Goal: Find specific page/section: Find specific page/section

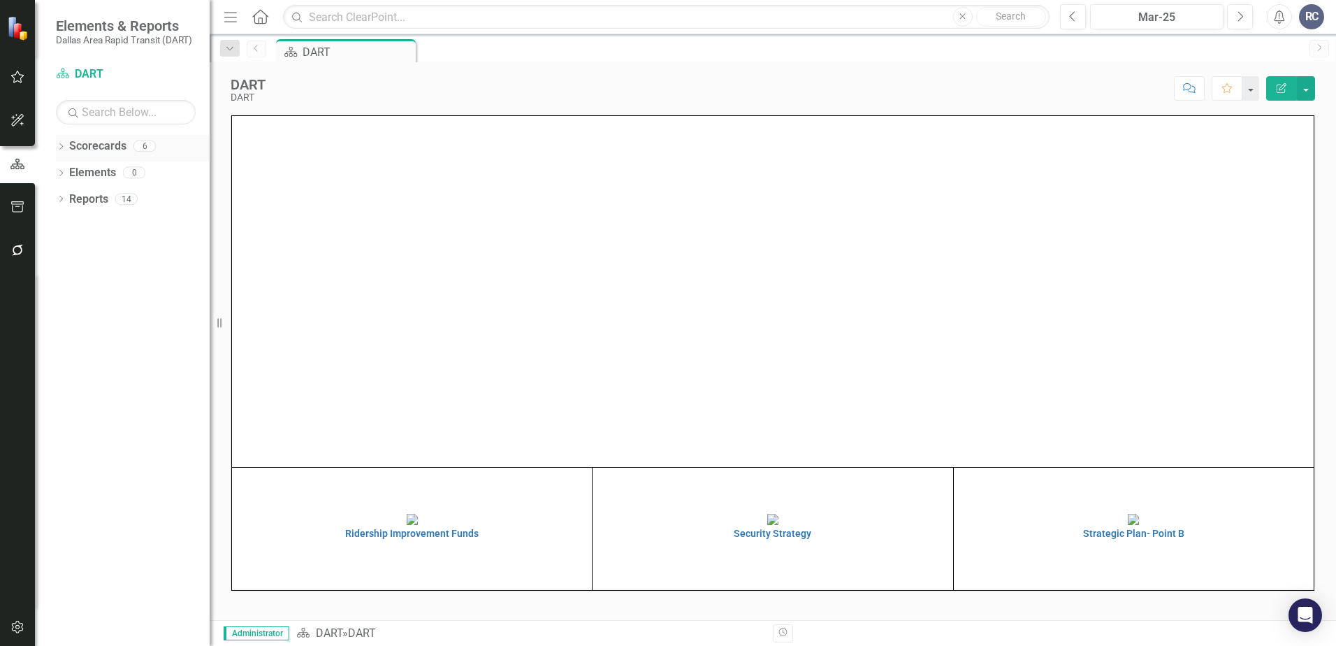
click at [64, 144] on icon "Dropdown" at bounding box center [61, 148] width 10 height 8
click at [69, 170] on icon at bounding box center [68, 171] width 3 height 7
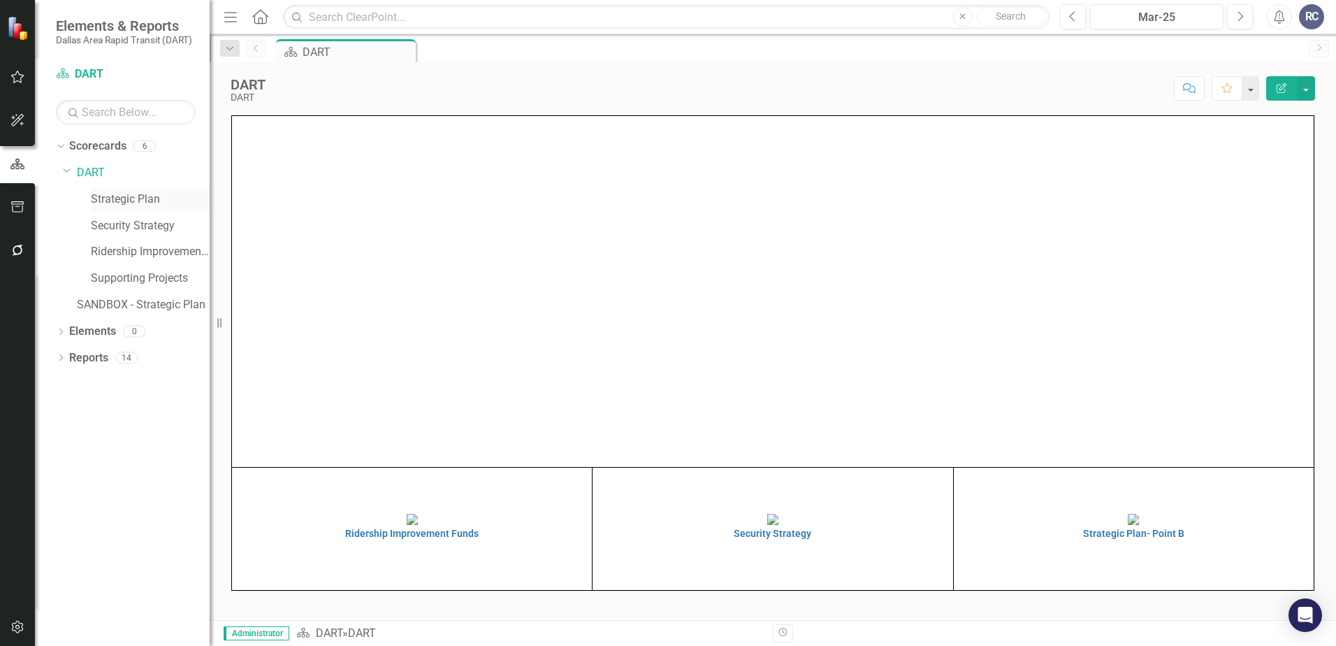
click at [114, 194] on link "Strategic Plan" at bounding box center [150, 199] width 119 height 16
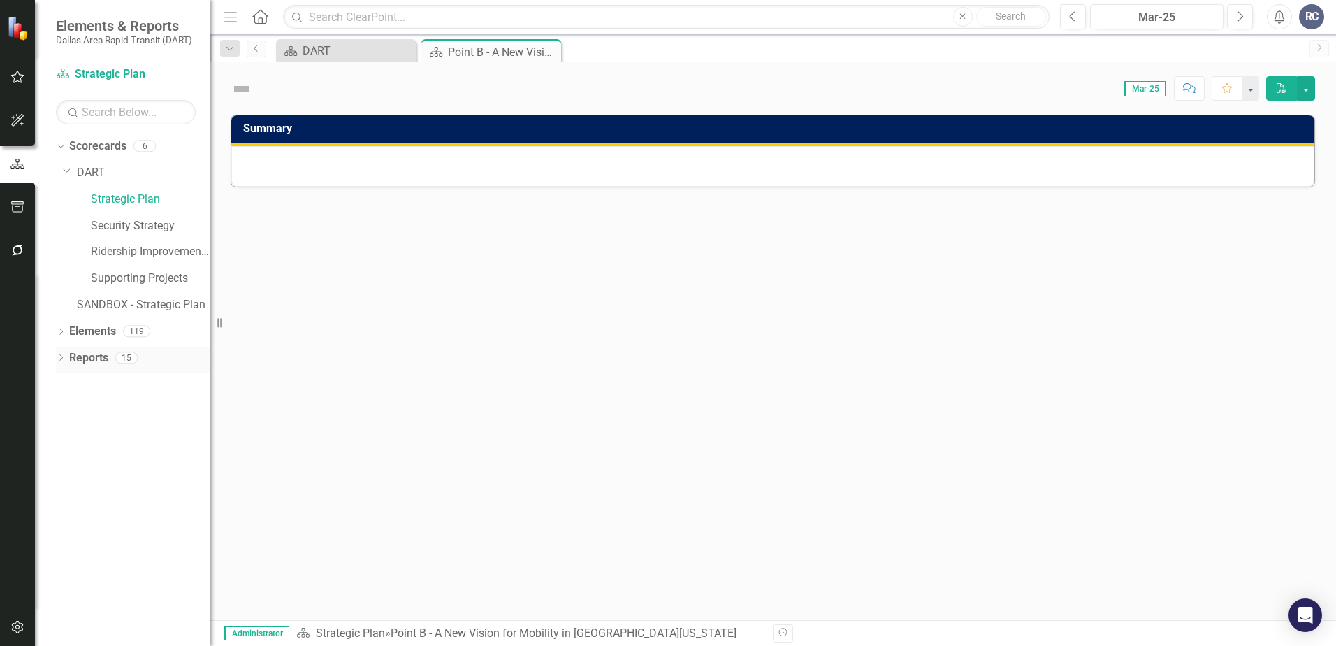
click at [59, 361] on icon "Dropdown" at bounding box center [61, 359] width 10 height 8
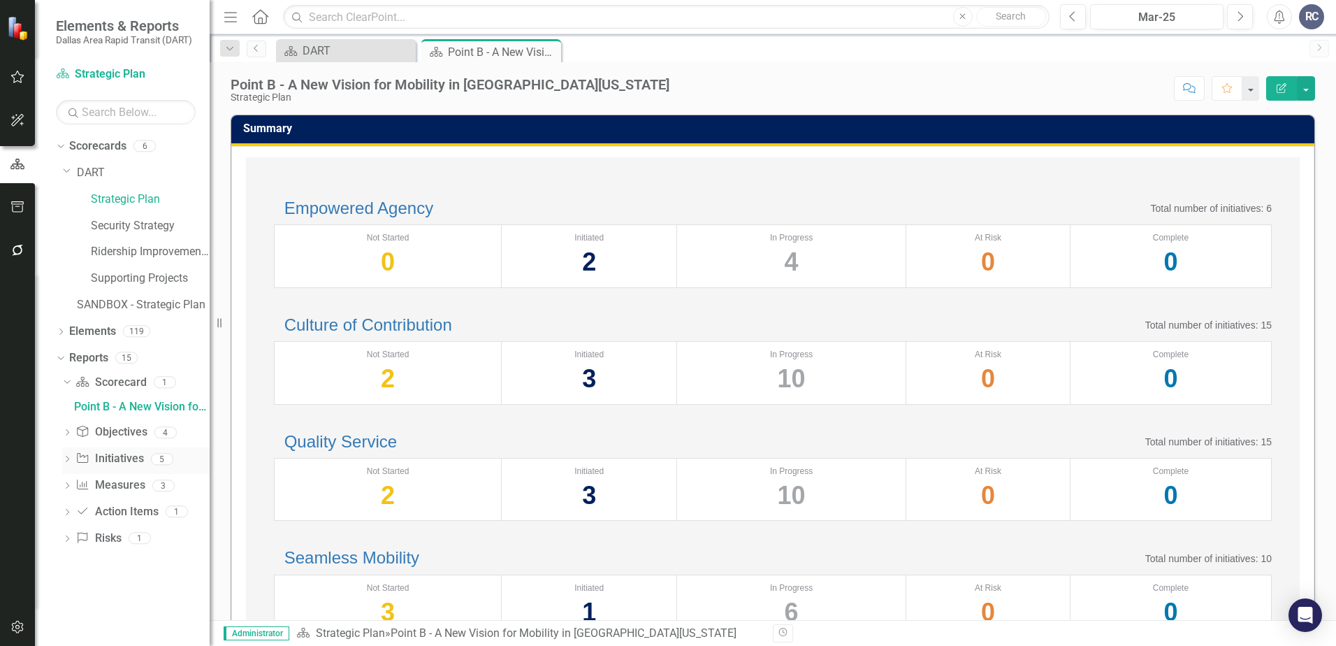
click at [68, 463] on icon "Dropdown" at bounding box center [67, 460] width 10 height 8
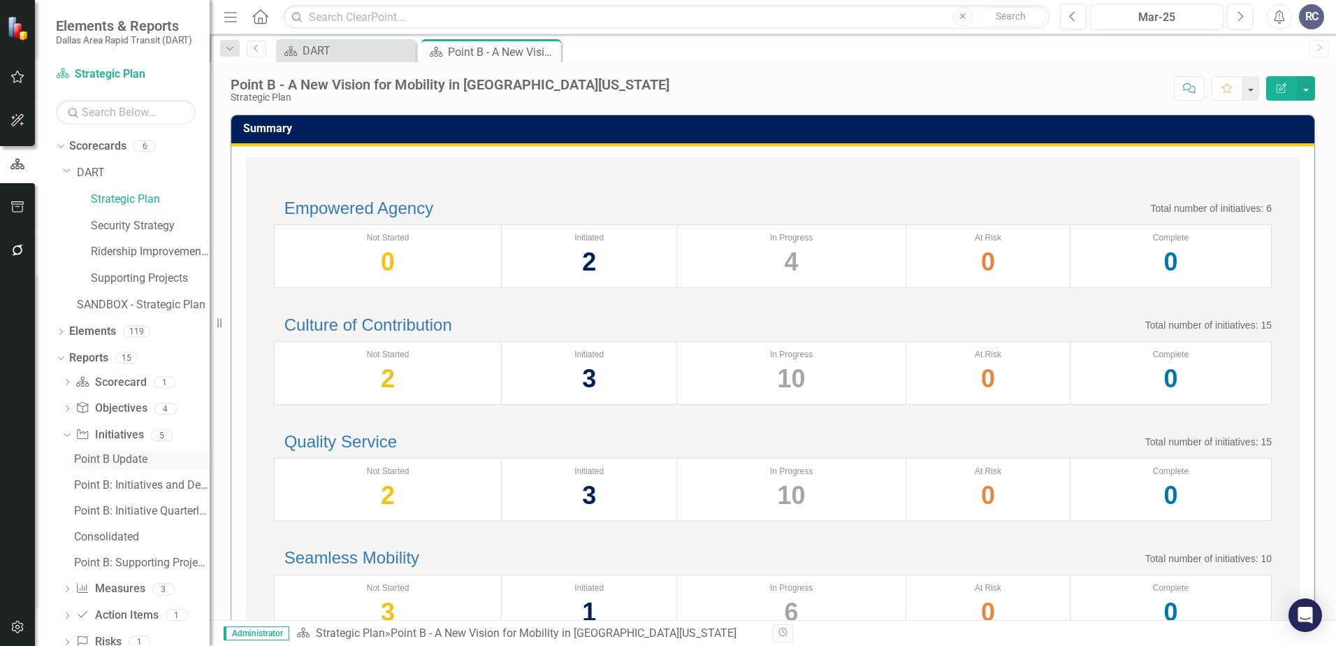
click at [96, 462] on div "Point B Update" at bounding box center [142, 459] width 136 height 13
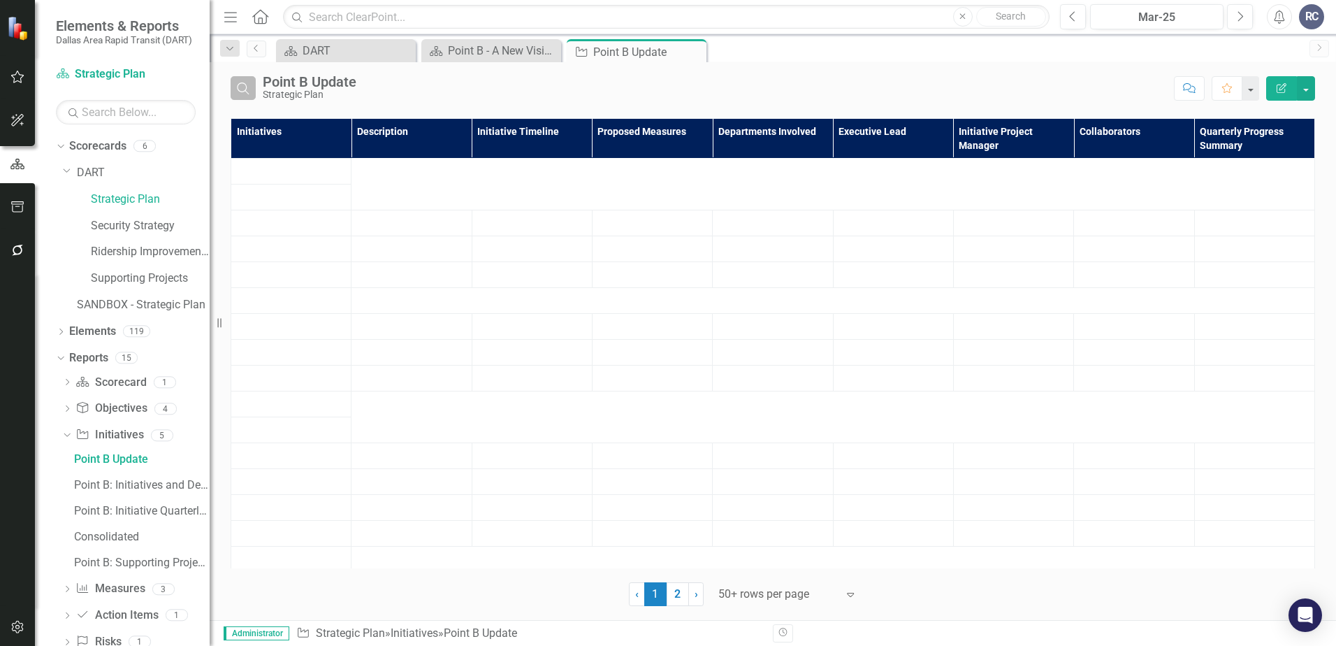
click at [235, 83] on button "Search" at bounding box center [243, 88] width 25 height 24
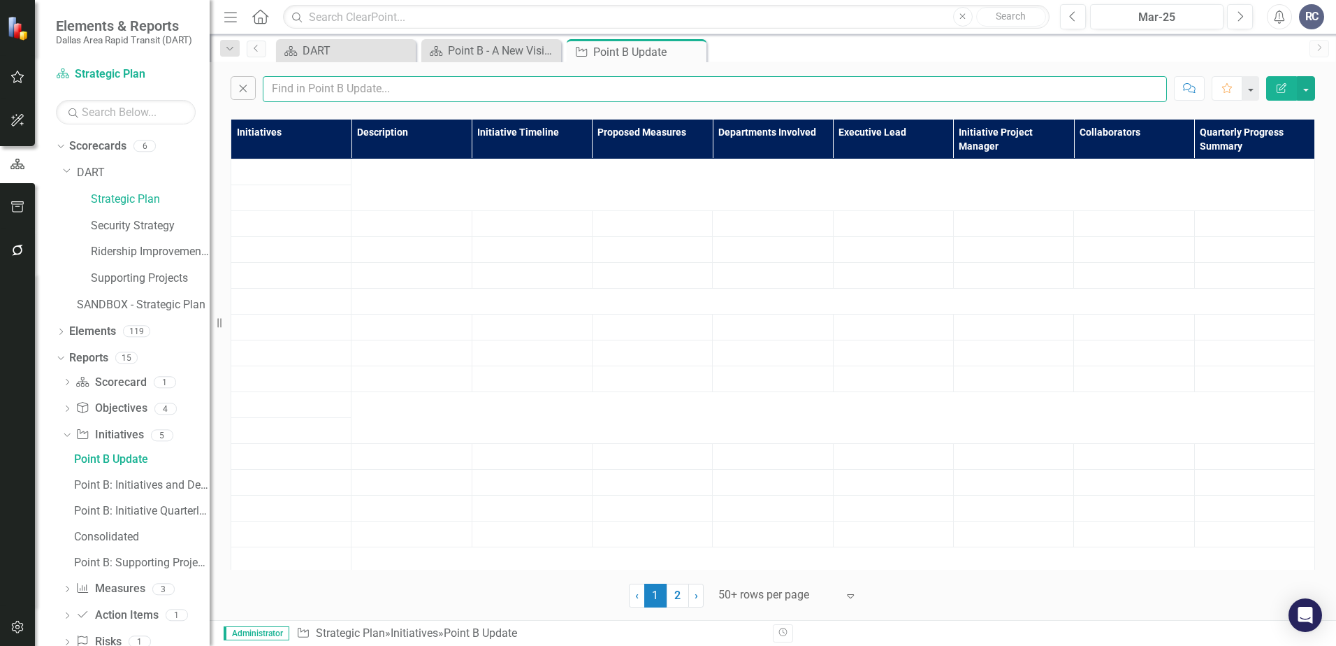
click at [330, 84] on input "text" at bounding box center [715, 89] width 904 height 26
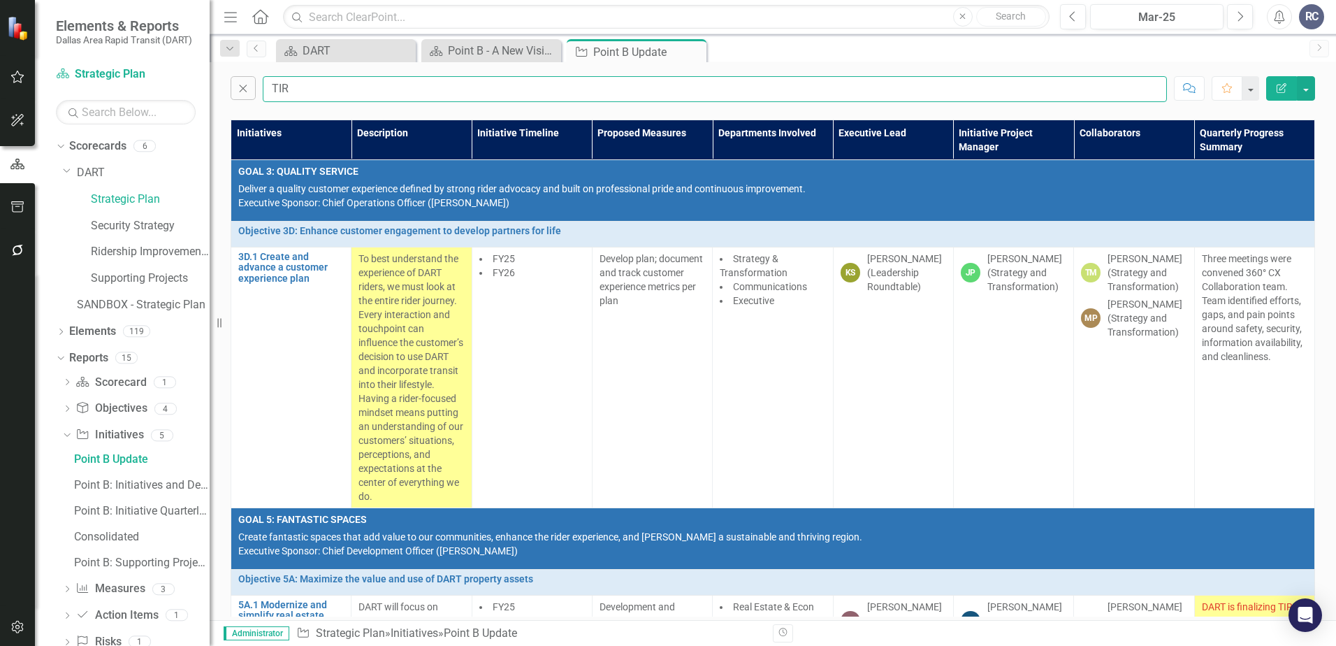
click at [351, 91] on input "TIR" at bounding box center [715, 89] width 904 height 26
type input "TIRZ"
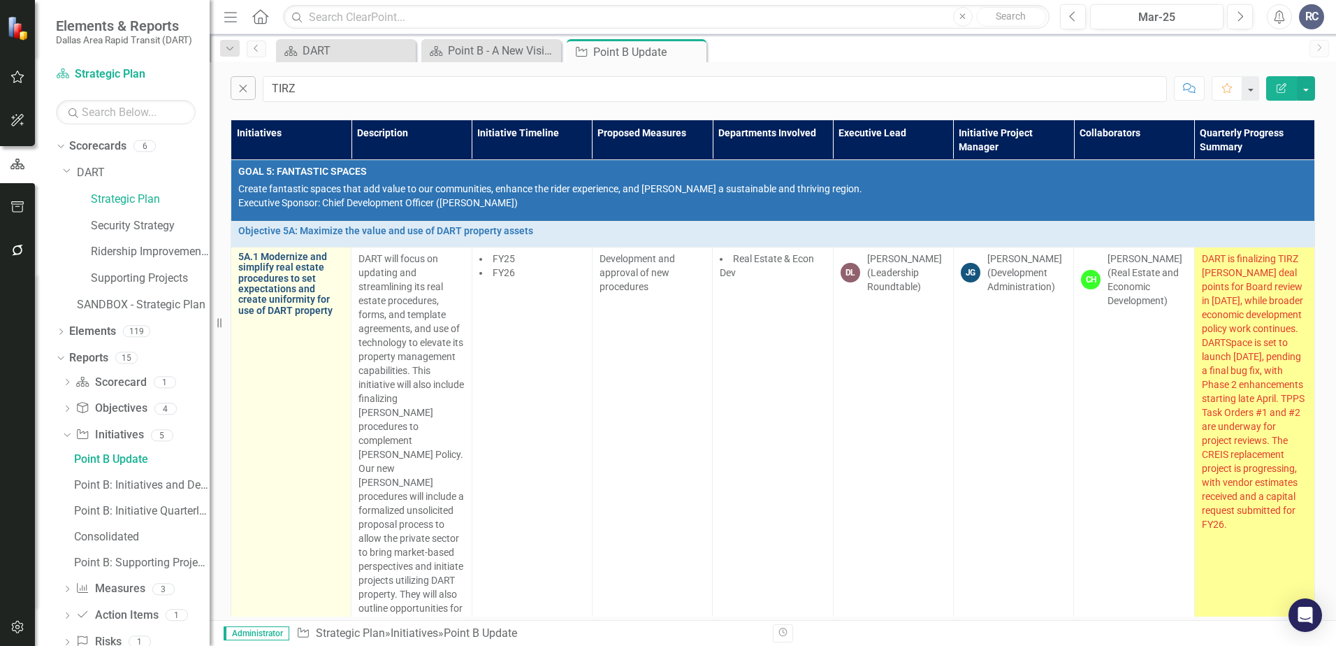
click at [285, 265] on link "5A.1 Modernize and simplify real estate procedures to set expectations and crea…" at bounding box center [290, 284] width 105 height 64
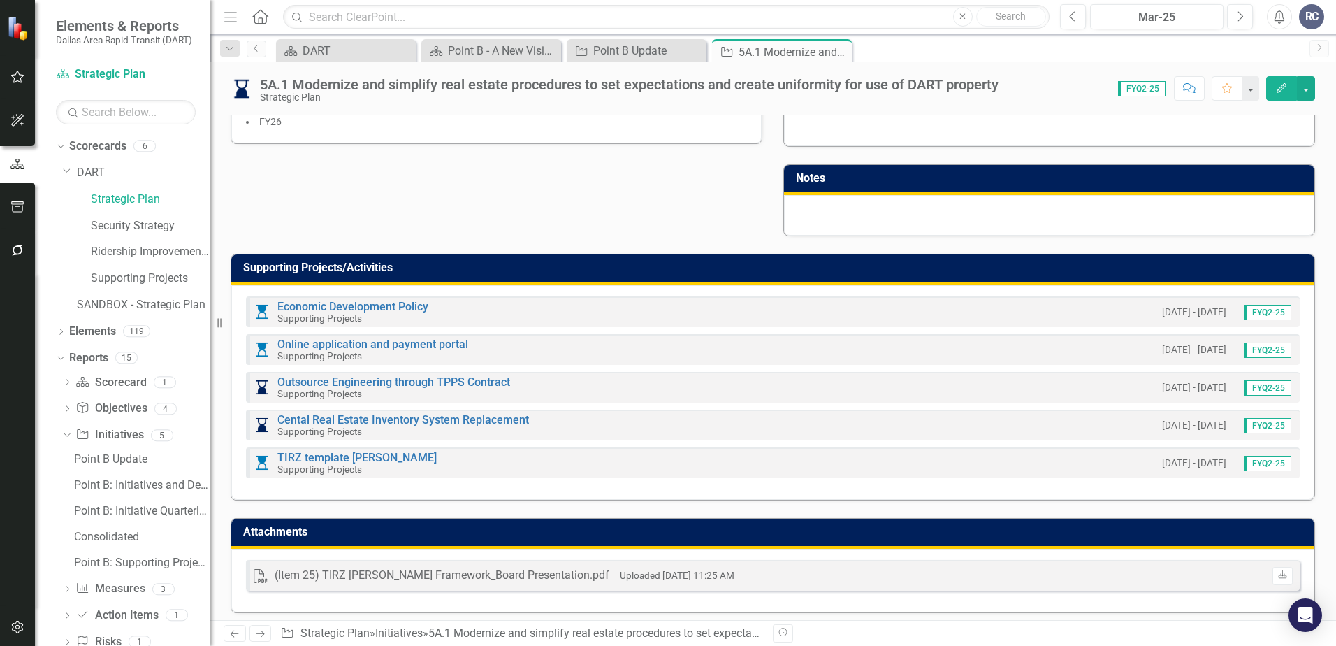
scroll to position [579, 0]
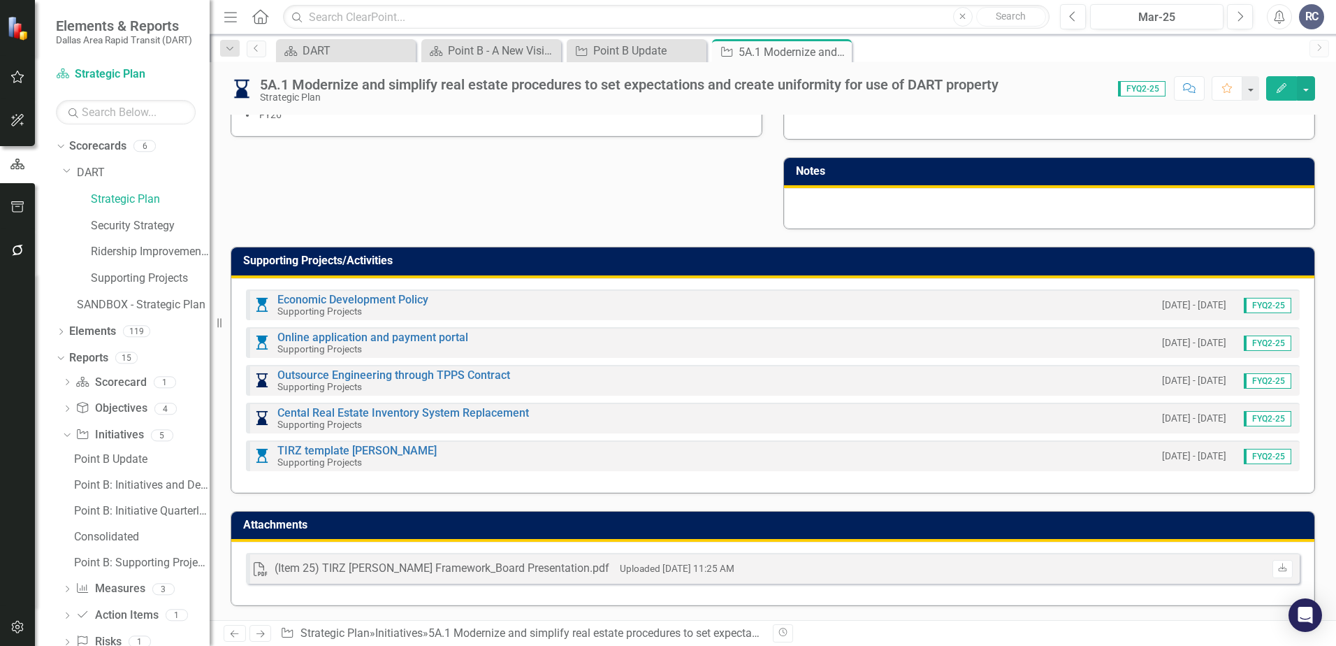
click at [1066, 547] on div "PDF (Item 25) TIRZ [PERSON_NAME] Framework_Board Presentation.pdf Uploaded [DAT…" at bounding box center [772, 573] width 1083 height 64
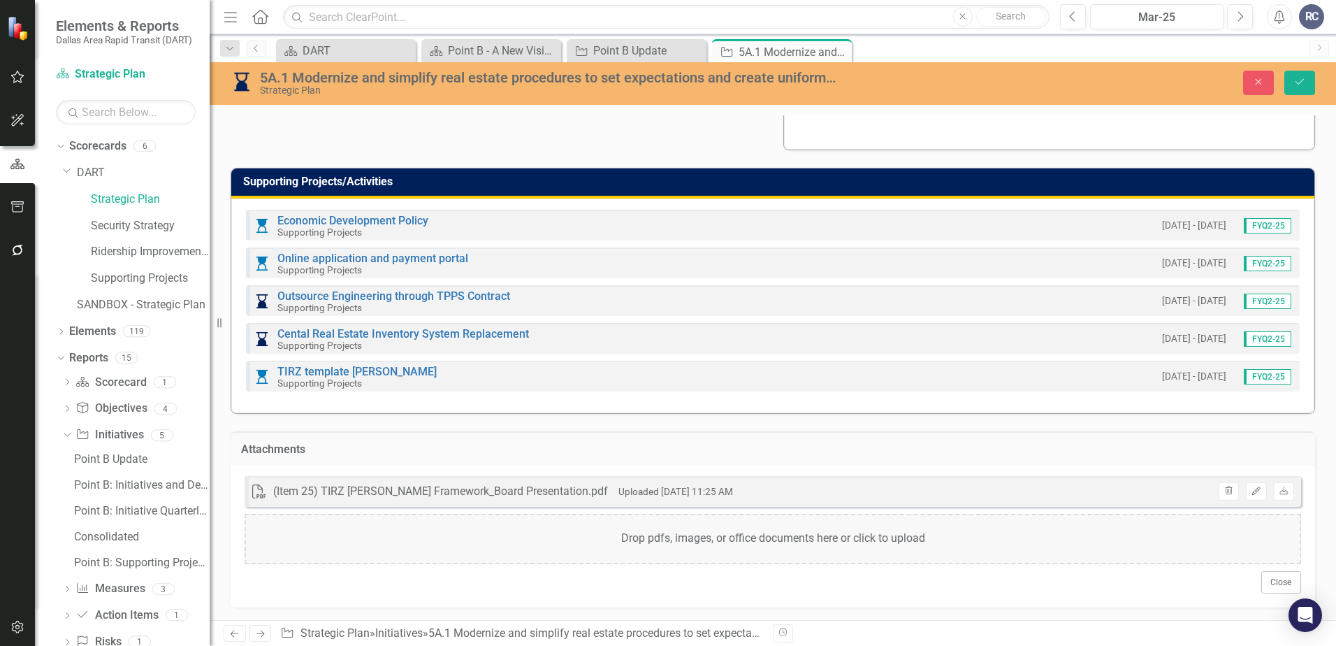
scroll to position [661, 0]
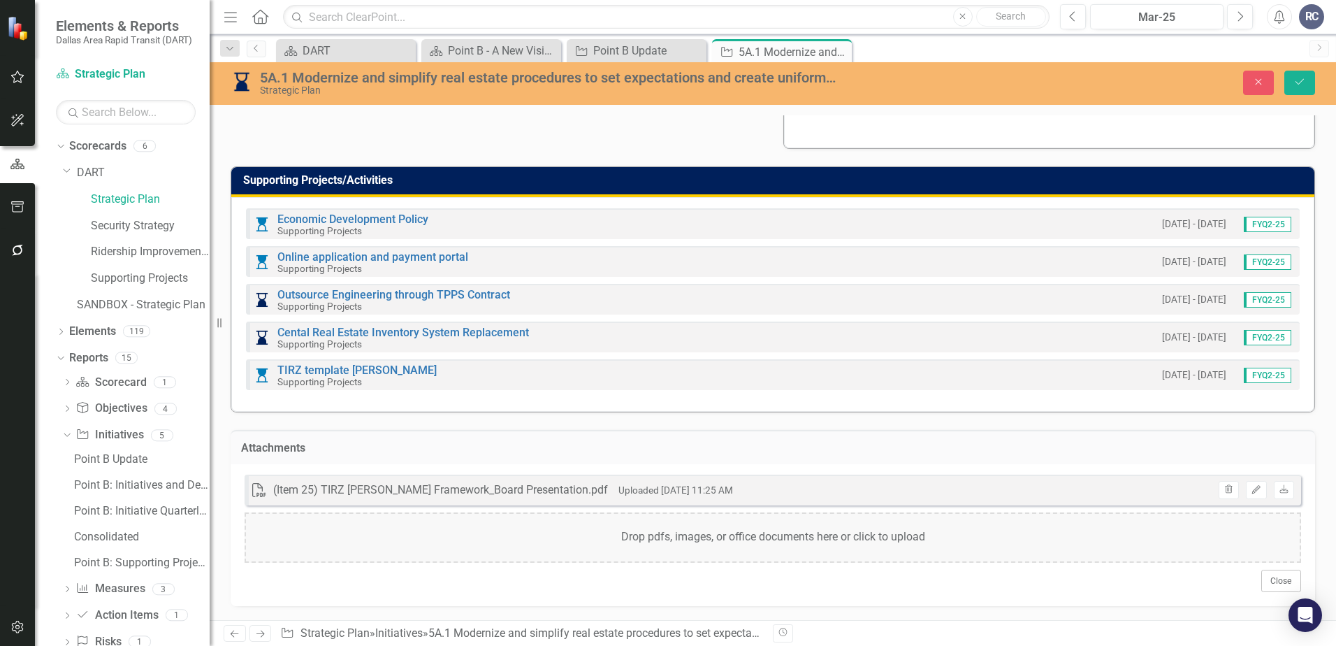
click at [713, 537] on div "Drop pdfs, images, or office documents here or click to upload" at bounding box center [773, 537] width 1056 height 50
click at [1260, 76] on button "Close" at bounding box center [1258, 83] width 31 height 24
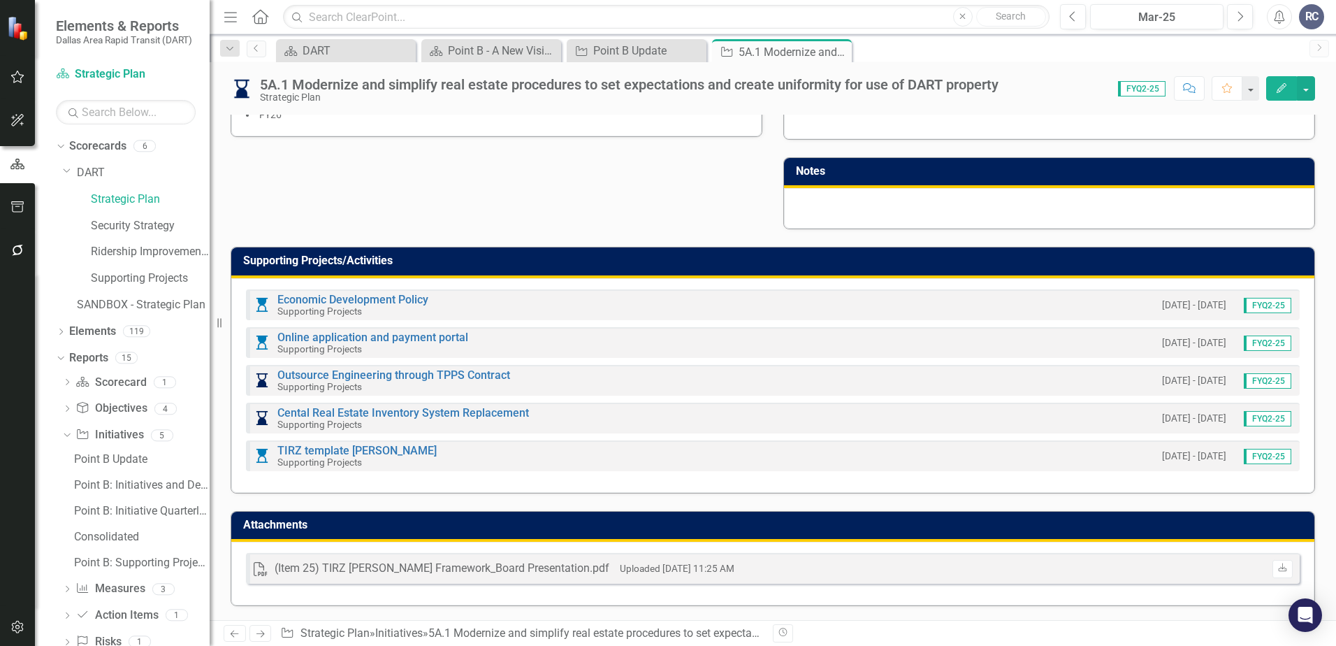
scroll to position [579, 0]
click at [386, 596] on div "PDF (Item 25) TIRZ [PERSON_NAME] Framework_Board Presentation.pdf Uploaded [DAT…" at bounding box center [772, 573] width 1083 height 64
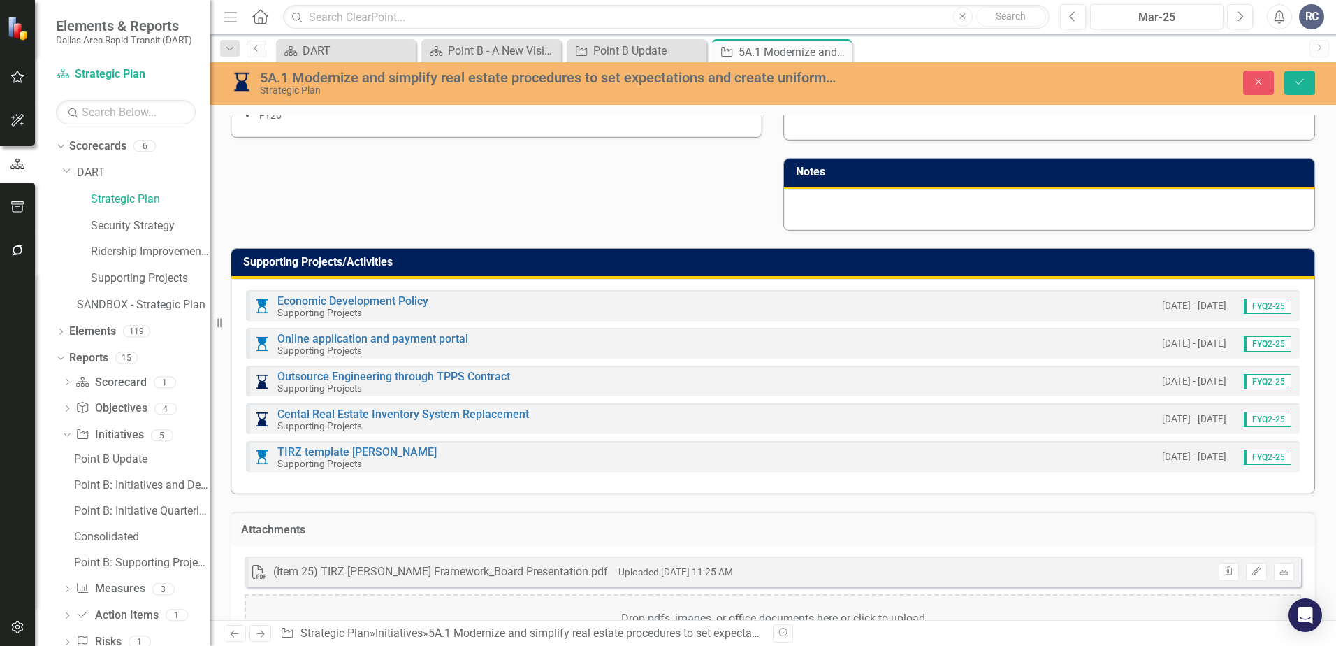
scroll to position [661, 0]
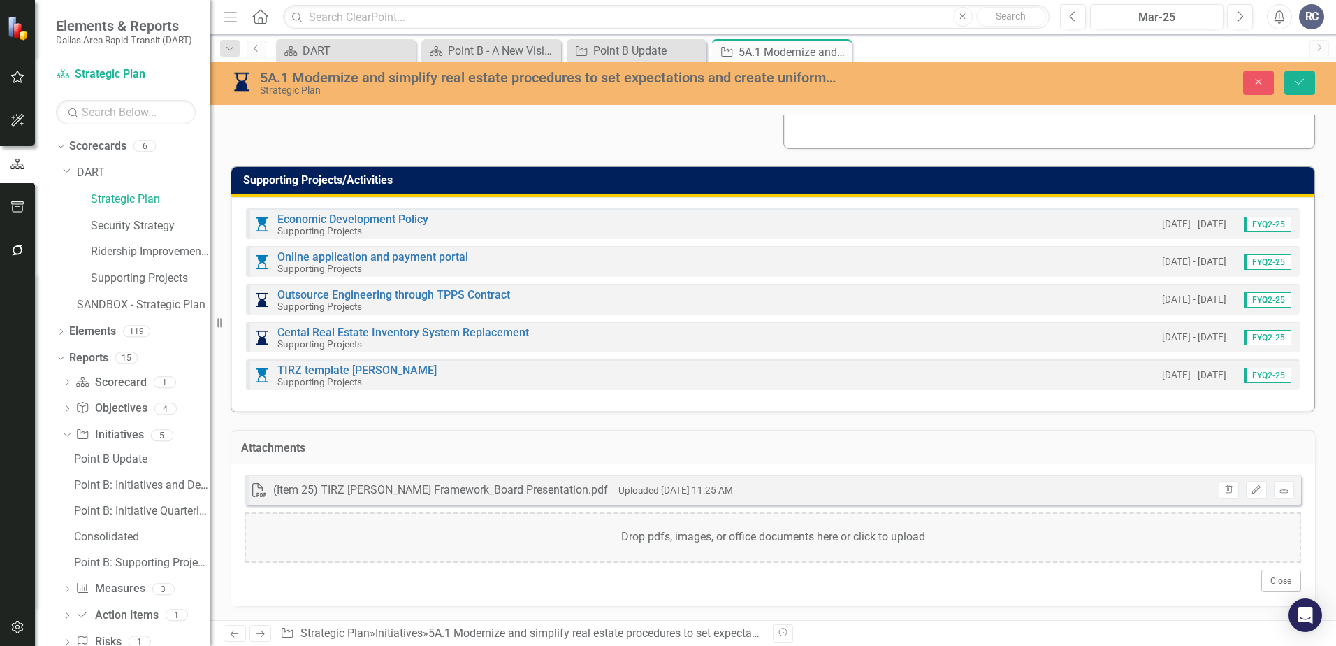
click at [623, 539] on div "Drop pdfs, images, or office documents here or click to upload" at bounding box center [773, 537] width 1056 height 50
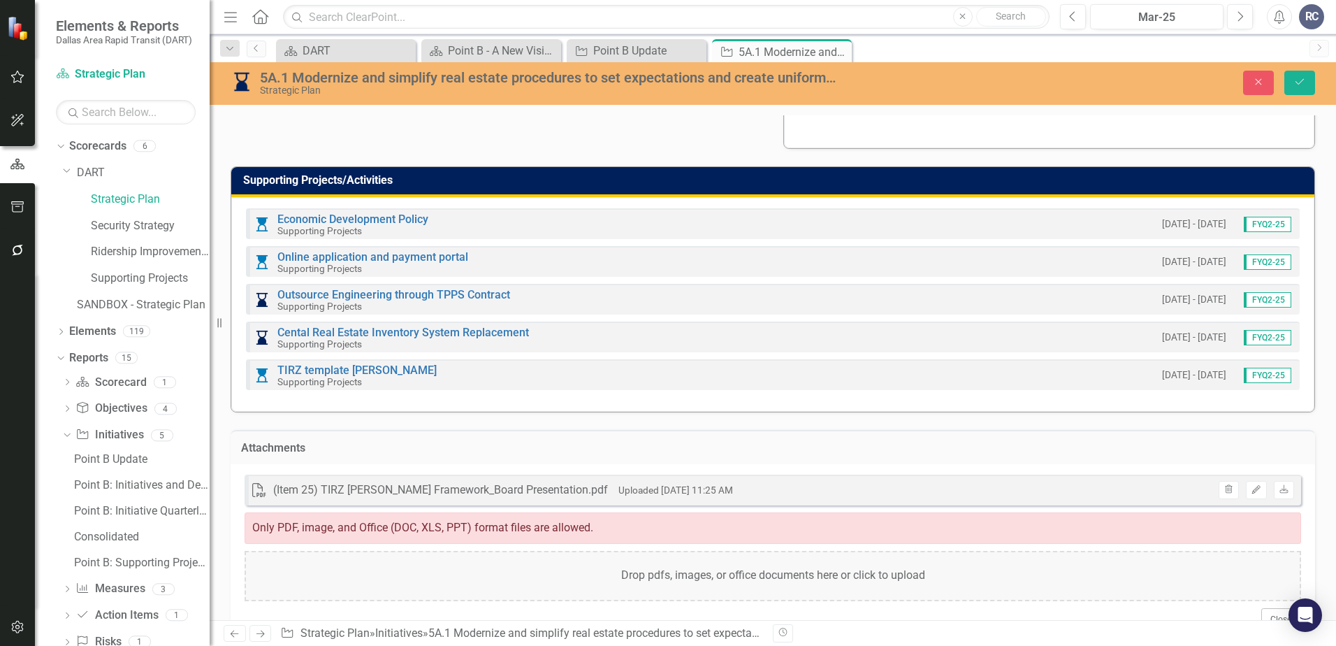
click at [643, 574] on div "Drop pdfs, images, or office documents here or click to upload" at bounding box center [773, 576] width 1056 height 50
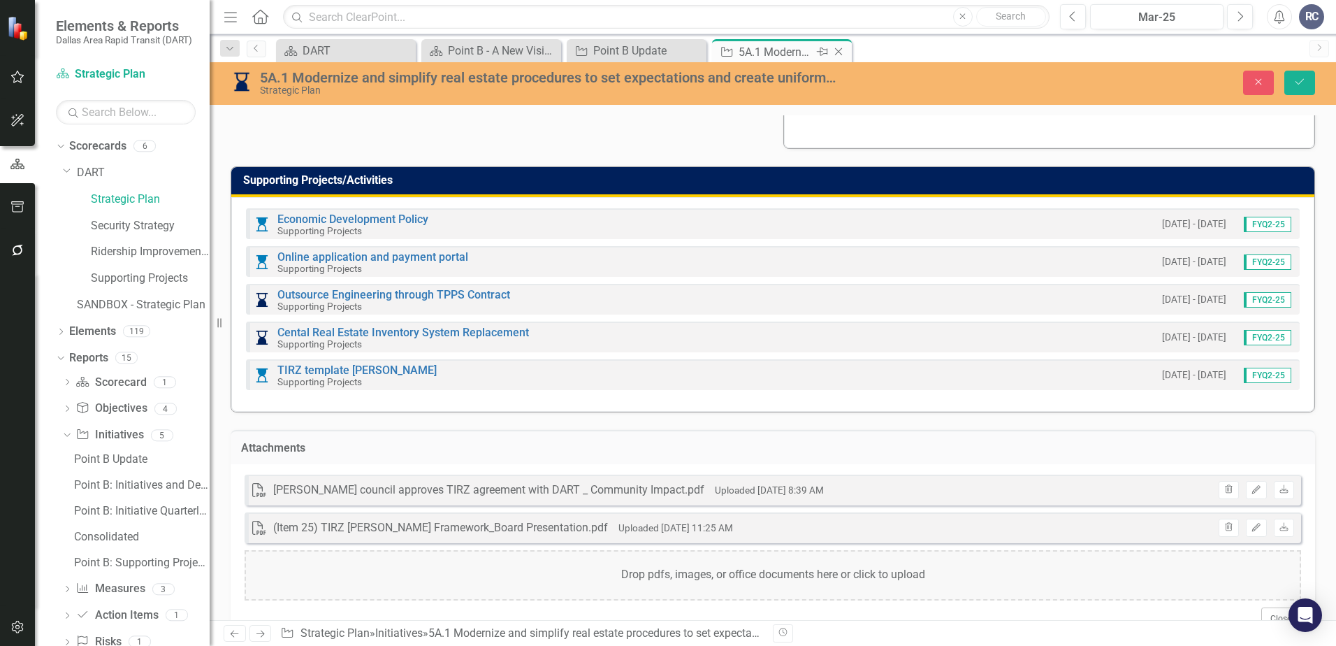
click at [843, 54] on icon "Close" at bounding box center [838, 51] width 14 height 11
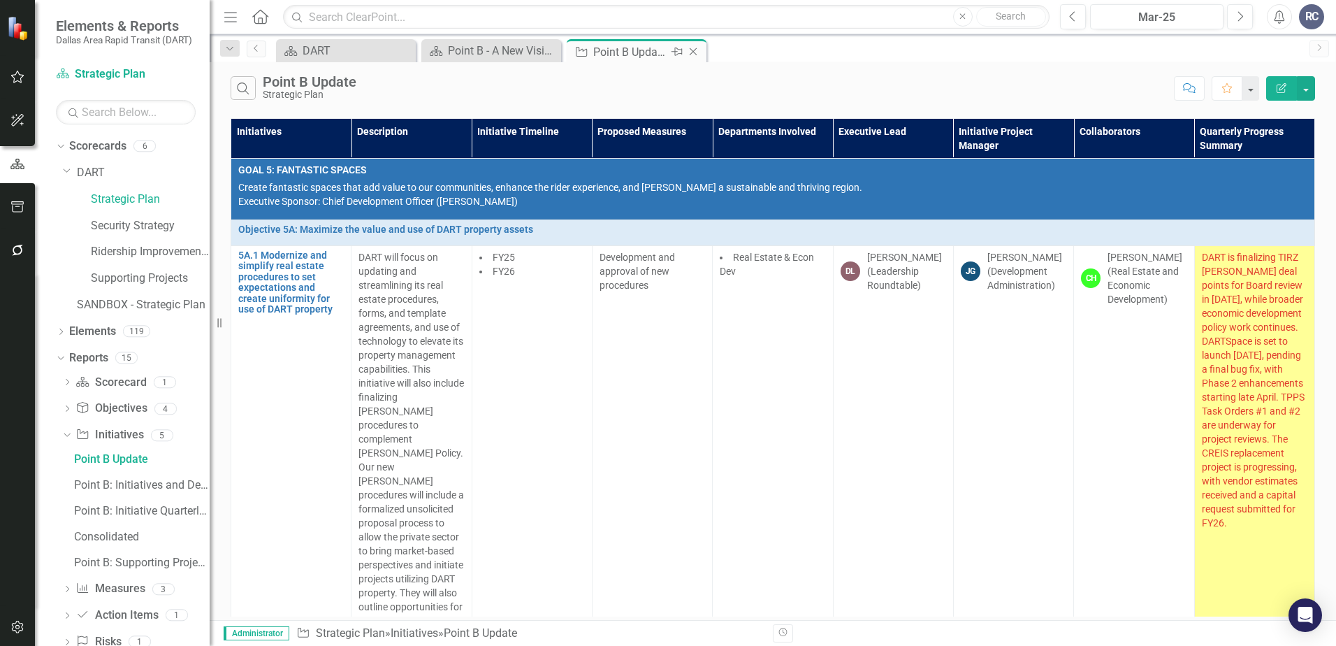
click at [698, 52] on icon "Close" at bounding box center [693, 51] width 14 height 11
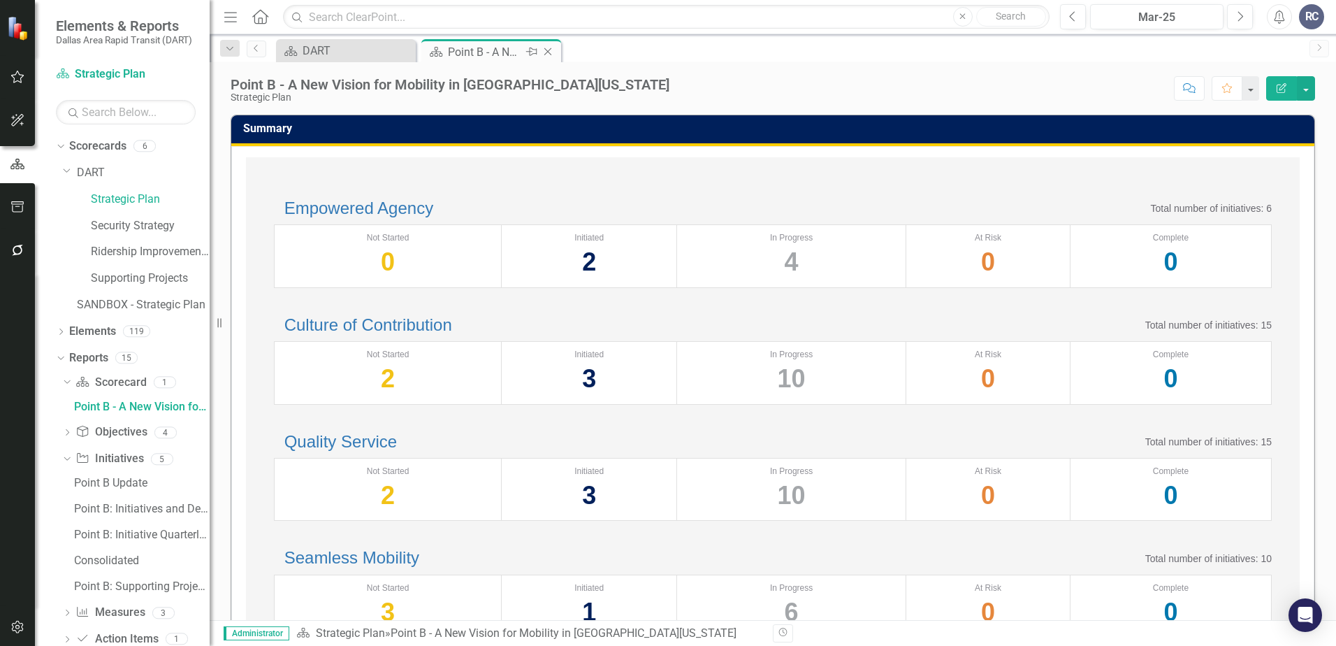
click at [548, 54] on icon "Close" at bounding box center [548, 51] width 14 height 11
